Goal: Browse casually

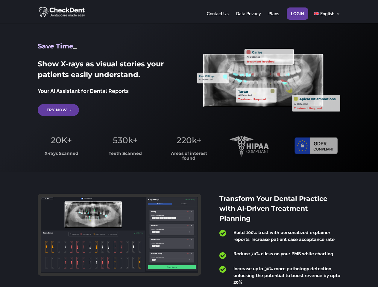
click at [189, 144] on span "220k+" at bounding box center [188, 140] width 25 height 10
click at [189, 12] on div at bounding box center [189, 11] width 302 height 23
